Goal: Navigation & Orientation: Find specific page/section

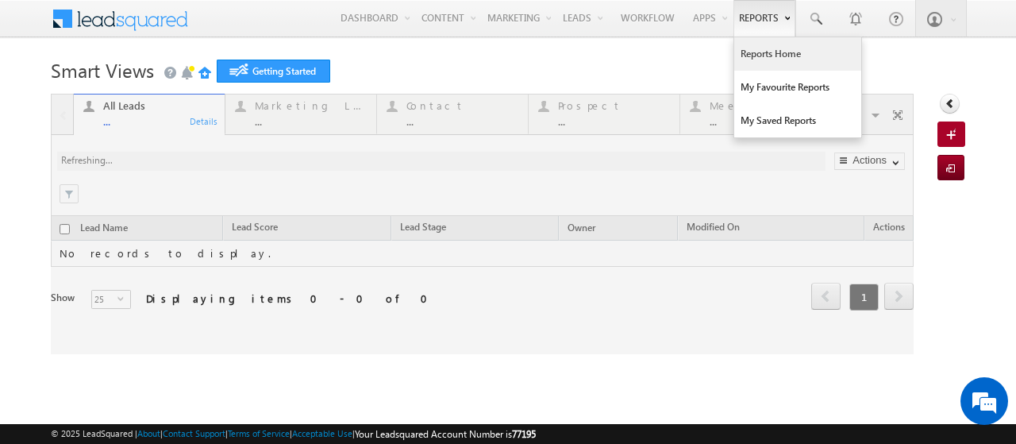
click at [752, 55] on link "Reports Home" at bounding box center [797, 53] width 127 height 33
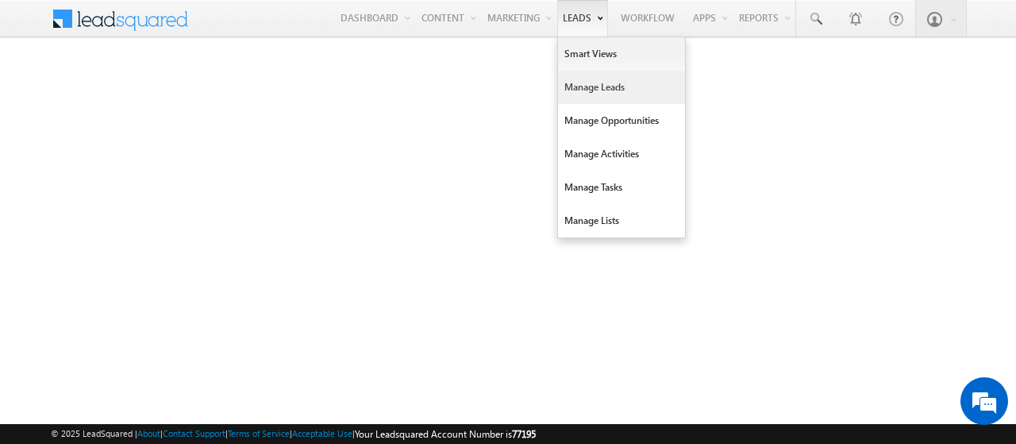
click at [586, 94] on link "Manage Leads" at bounding box center [621, 87] width 127 height 33
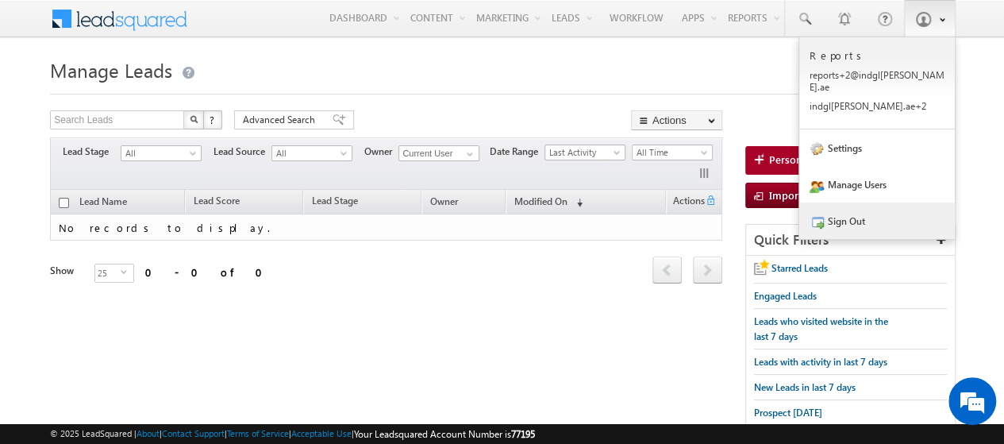
click at [845, 214] on link "Sign Out" at bounding box center [877, 220] width 156 height 37
